Goal: Information Seeking & Learning: Learn about a topic

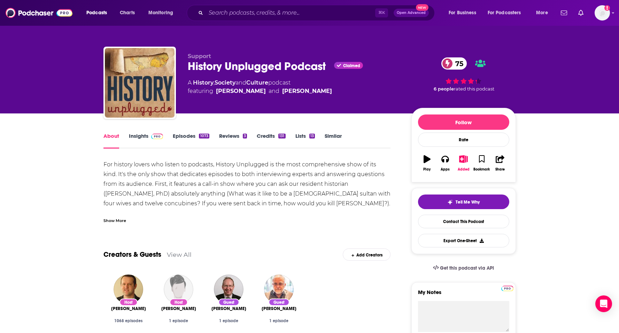
click at [144, 137] on link "Insights" at bounding box center [146, 141] width 34 height 16
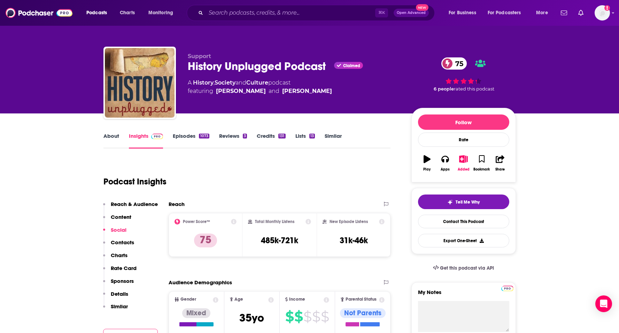
click at [193, 195] on div "Podcast Insights" at bounding box center [244, 178] width 282 height 36
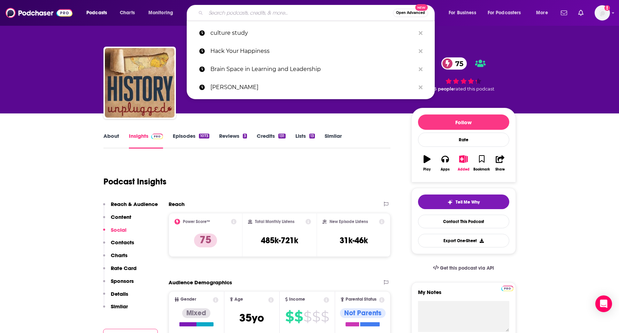
click at [268, 11] on input "Search podcasts, credits, & more..." at bounding box center [299, 12] width 187 height 11
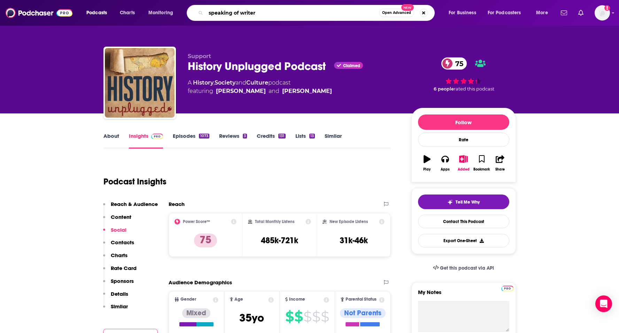
type input "speaking of writers"
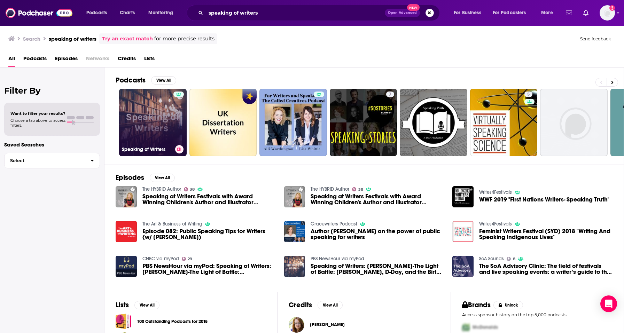
click at [159, 112] on link "Speaking of Writers" at bounding box center [153, 123] width 68 height 68
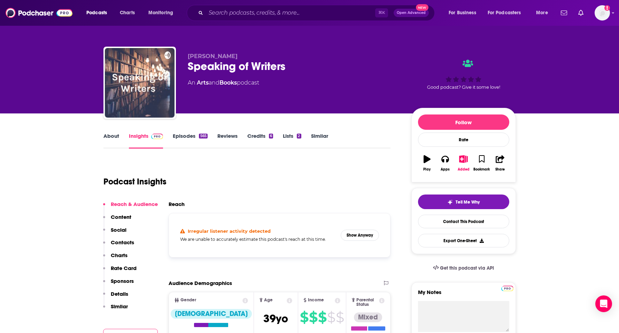
click at [222, 138] on link "Reviews" at bounding box center [227, 141] width 20 height 16
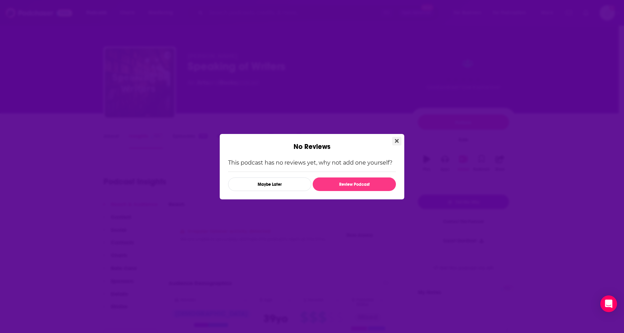
click at [397, 141] on icon "Close" at bounding box center [397, 141] width 4 height 4
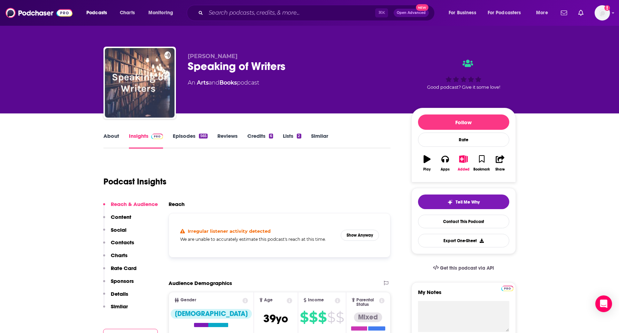
click at [111, 136] on link "About" at bounding box center [111, 141] width 16 height 16
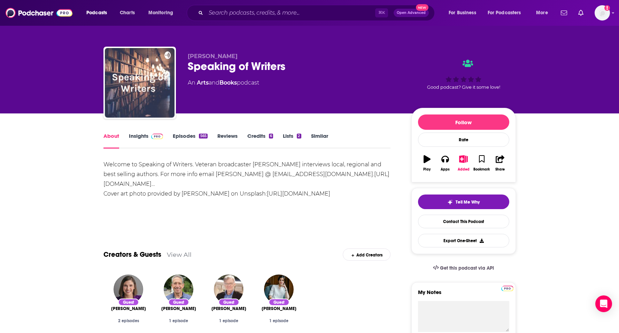
click at [181, 134] on link "Episodes 565" at bounding box center [190, 141] width 34 height 16
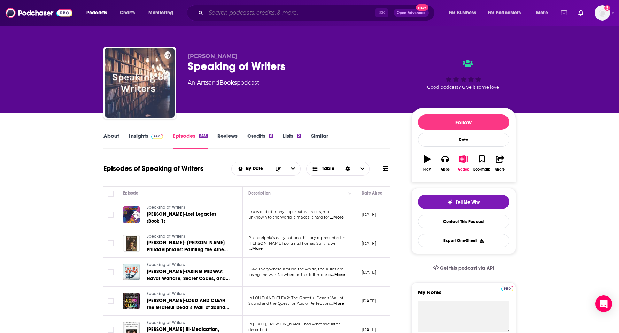
click at [282, 14] on input "Search podcasts, credits, & more..." at bounding box center [290, 12] width 169 height 11
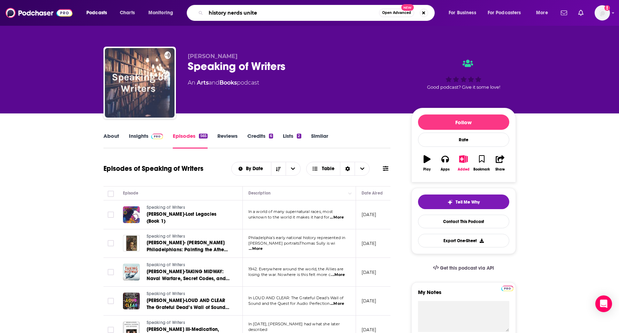
type input "history nerds united"
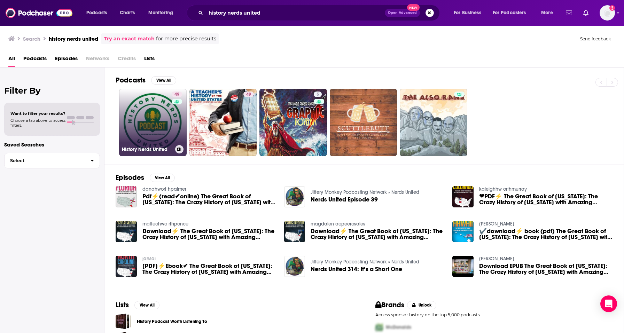
click at [166, 120] on link "49 History Nerds United" at bounding box center [153, 123] width 68 height 68
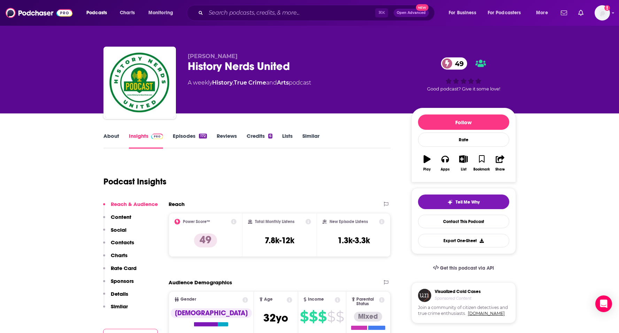
click at [115, 134] on link "About" at bounding box center [111, 141] width 16 height 16
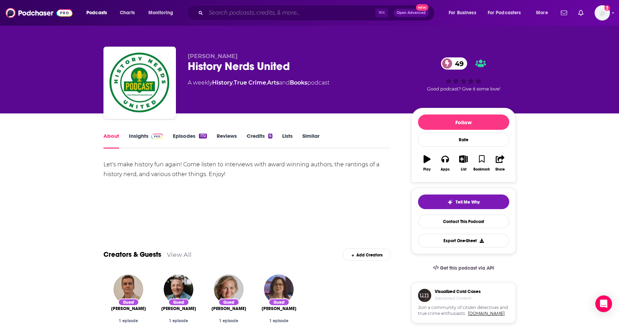
click at [248, 14] on input "Search podcasts, credits, & more..." at bounding box center [290, 12] width 169 height 11
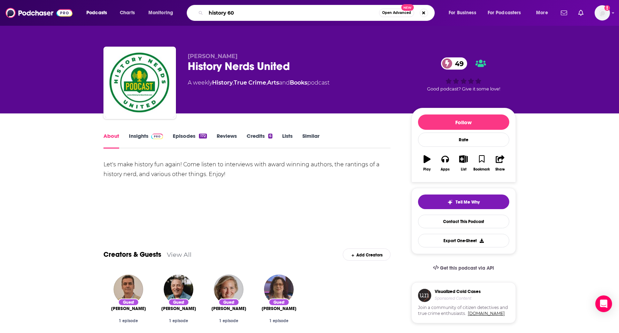
type input "history 605"
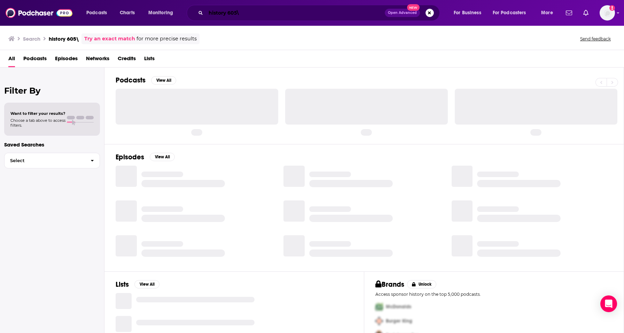
click at [253, 11] on input "history 605\" at bounding box center [295, 12] width 179 height 11
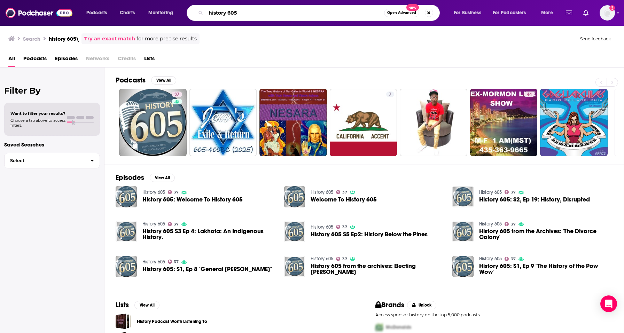
type input "history 605"
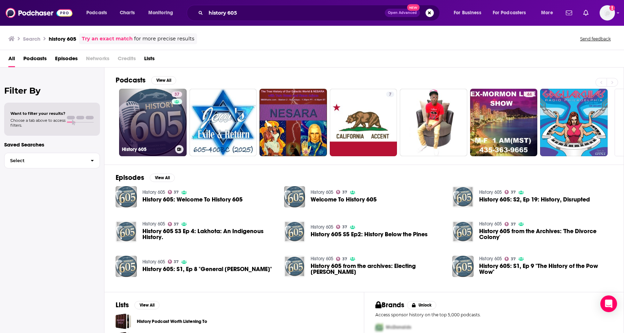
click at [154, 123] on link "37 History 605" at bounding box center [153, 123] width 68 height 68
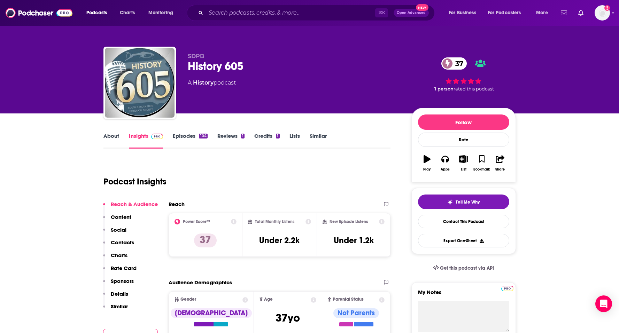
click at [225, 136] on link "Reviews 1" at bounding box center [230, 141] width 27 height 16
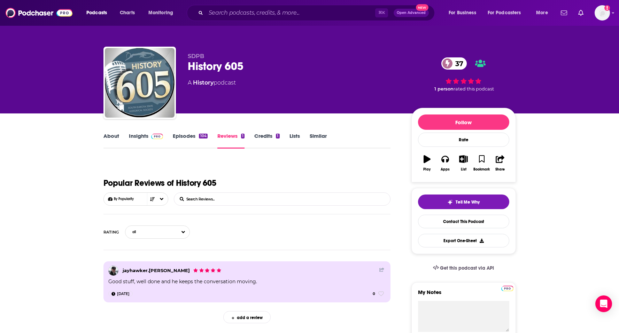
click at [188, 141] on link "Episodes 104" at bounding box center [190, 141] width 34 height 16
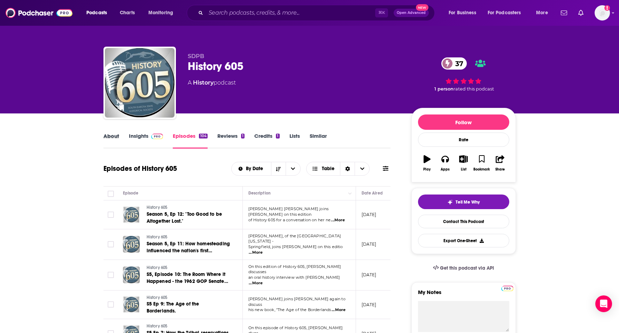
click at [119, 138] on div "About" at bounding box center [115, 141] width 25 height 16
click at [115, 138] on link "About" at bounding box center [111, 141] width 16 height 16
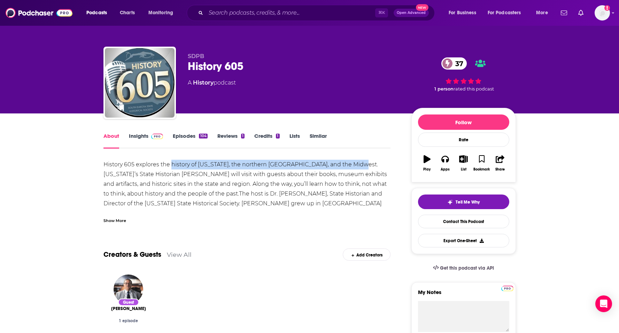
drag, startPoint x: 356, startPoint y: 164, endPoint x: 171, endPoint y: 165, distance: 185.2
click at [171, 165] on div "History 605 explores the history of [US_STATE], the northern [GEOGRAPHIC_DATA],…" at bounding box center [246, 204] width 287 height 88
copy div "history of [US_STATE], the northern [GEOGRAPHIC_DATA], and the Midwest"
